Goal: Obtain resource: Obtain resource

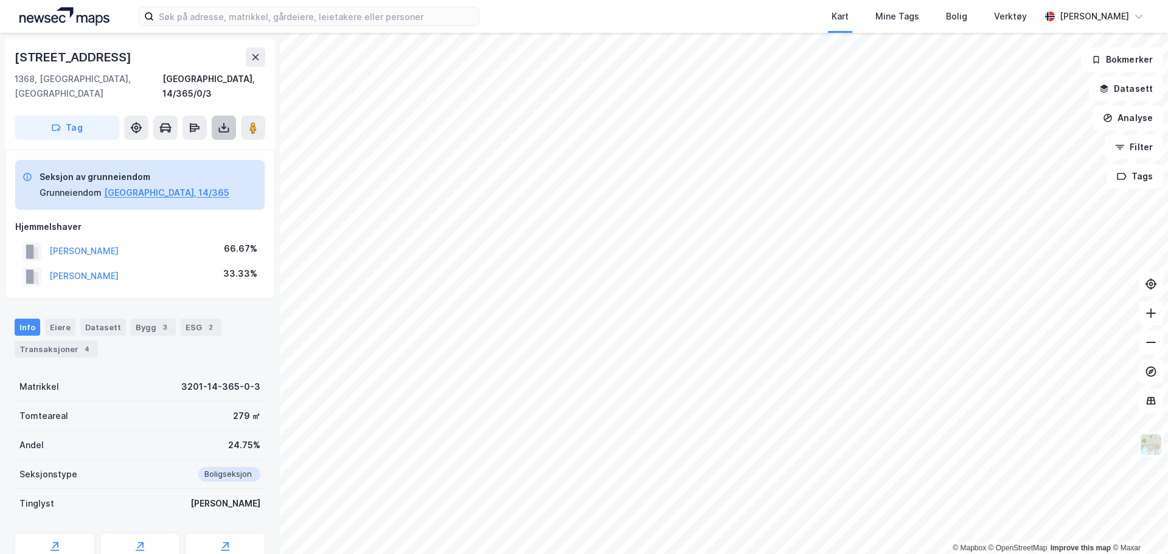
click at [228, 122] on icon at bounding box center [224, 128] width 12 height 12
click at [196, 147] on div "Last ned grunnbok" at bounding box center [163, 152] width 71 height 10
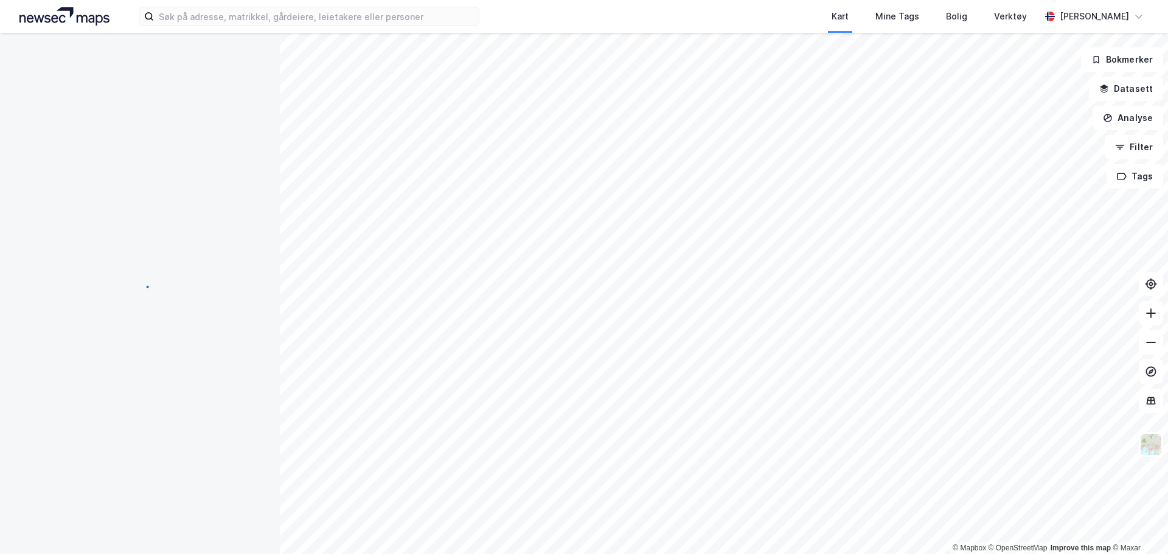
scroll to position [2, 0]
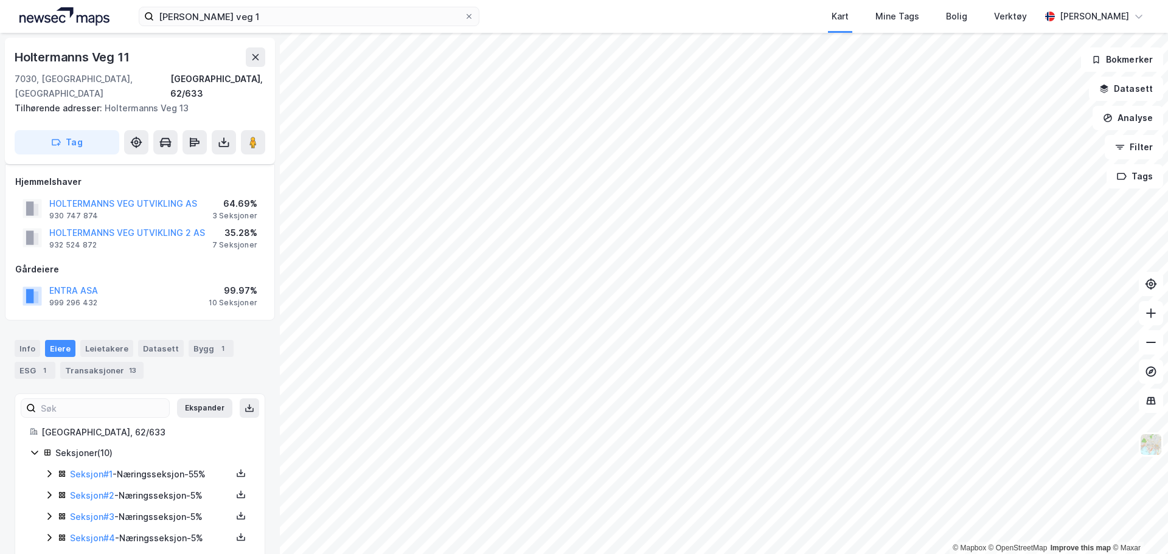
scroll to position [135, 0]
